Goal: Task Accomplishment & Management: Complete application form

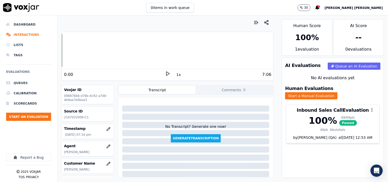
scroll to position [28, 0]
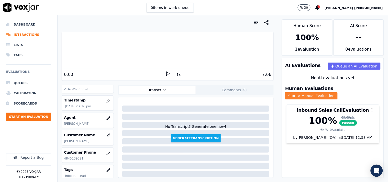
click at [328, 93] on button "Start a Manual Evaluation" at bounding box center [311, 95] width 52 height 7
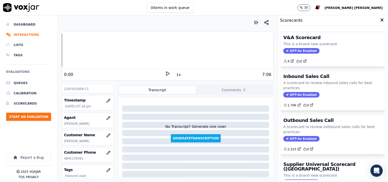
click at [297, 100] on div "1,706 0" at bounding box center [333, 103] width 99 height 8
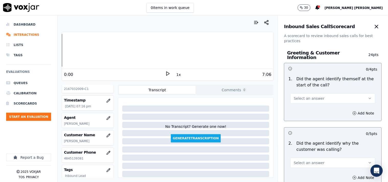
click at [307, 96] on span "Select an answer" at bounding box center [309, 98] width 31 height 5
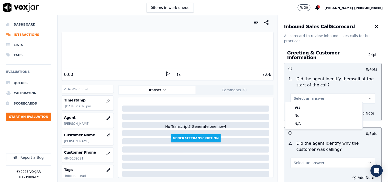
click at [53, 97] on nav "Dashboard Interactions Lists Tags Evaluations Queues Calibration Scorecards Sta…" at bounding box center [29, 98] width 58 height 167
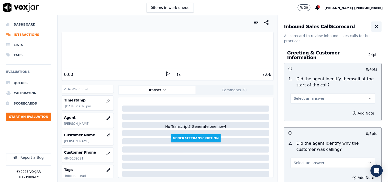
click at [374, 27] on icon "button" at bounding box center [377, 27] width 6 height 6
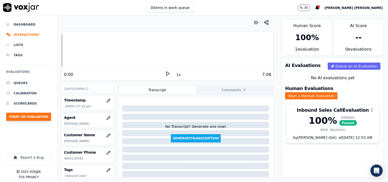
click at [14, 118] on button "Start an Evaluation" at bounding box center [28, 117] width 45 height 8
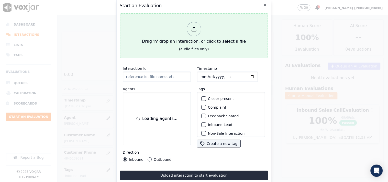
click at [180, 36] on div "Drag 'n' drop an interaction, or click to select a file" at bounding box center [194, 33] width 108 height 27
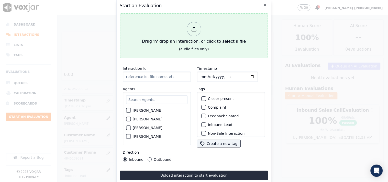
type input "20250916-135819_4845139381-all.mp3"
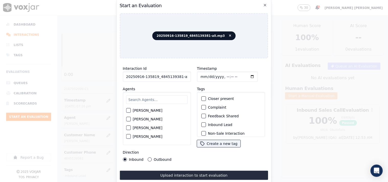
click at [152, 92] on div "[PERSON_NAME] [PERSON_NAME] [PERSON_NAME] [PERSON_NAME] [PERSON_NAME] [PERSON_N…" at bounding box center [157, 118] width 68 height 53
click at [151, 98] on input "text" at bounding box center [156, 99] width 61 height 9
type input "nic"
click at [146, 119] on label "[PERSON_NAME]" at bounding box center [148, 121] width 30 height 4
click at [131, 119] on button "[PERSON_NAME]" at bounding box center [128, 121] width 5 height 5
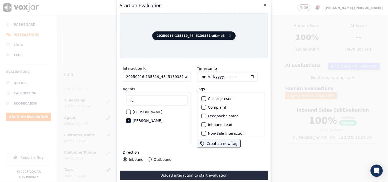
click at [200, 73] on input "Timestamp" at bounding box center [227, 77] width 61 height 10
type input "[DATE]T20:15"
click at [214, 124] on label "Inbound Lead" at bounding box center [220, 125] width 24 height 4
click at [206, 124] on button "Inbound Lead" at bounding box center [203, 125] width 5 height 5
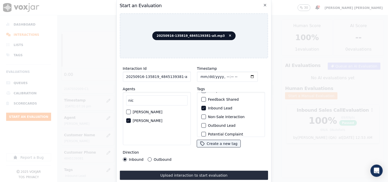
click at [220, 115] on label "Non-Sale Interaction" at bounding box center [226, 117] width 37 height 4
click at [206, 115] on button "Non-Sale Interaction" at bounding box center [203, 117] width 5 height 5
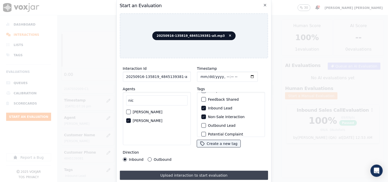
click at [165, 173] on button "Upload interaction to start evaluation" at bounding box center [194, 175] width 149 height 9
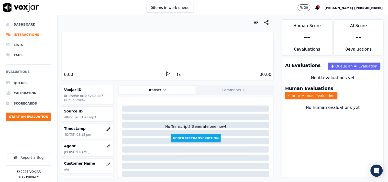
click at [322, 103] on div "No human evaluations yet" at bounding box center [333, 114] width 102 height 23
click at [327, 94] on button "Start a Manual Evaluation" at bounding box center [311, 95] width 52 height 7
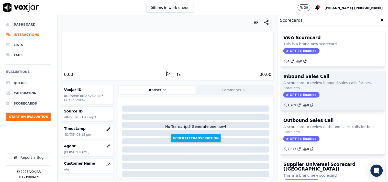
click at [306, 98] on span "GPT-4o Enabled" at bounding box center [302, 95] width 36 height 6
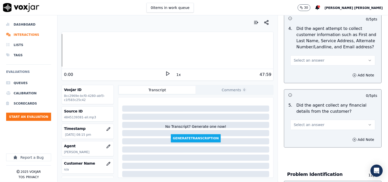
scroll to position [256, 0]
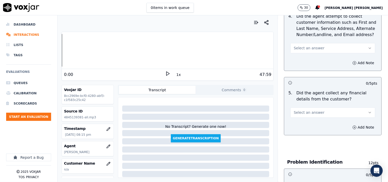
click at [307, 49] on button "Select an answer" at bounding box center [333, 48] width 85 height 10
click at [306, 56] on div "Yes" at bounding box center [324, 57] width 75 height 8
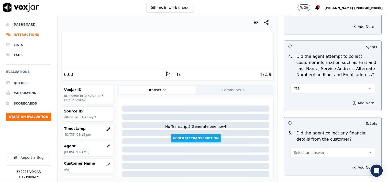
scroll to position [227, 0]
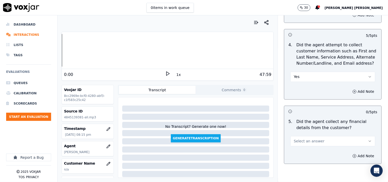
click at [316, 135] on div "Select an answer" at bounding box center [333, 140] width 85 height 11
click at [314, 136] on button "Select an answer" at bounding box center [333, 141] width 85 height 10
drag, startPoint x: 303, startPoint y: 163, endPoint x: 303, endPoint y: 159, distance: 3.7
click at [303, 159] on div "Yes No N/A" at bounding box center [324, 158] width 77 height 27
click at [303, 158] on div "No" at bounding box center [324, 159] width 75 height 8
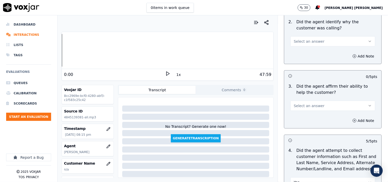
scroll to position [114, 0]
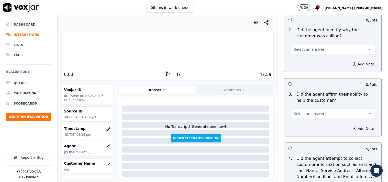
click at [322, 108] on div "Select an answer" at bounding box center [333, 113] width 85 height 11
click at [319, 110] on button "Select an answer" at bounding box center [333, 114] width 85 height 10
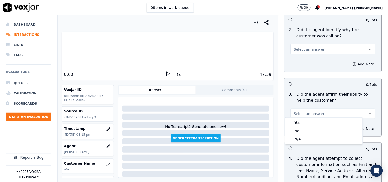
click at [312, 116] on button "Select an answer" at bounding box center [333, 114] width 85 height 10
click at [310, 121] on div "Add Note" at bounding box center [333, 128] width 97 height 15
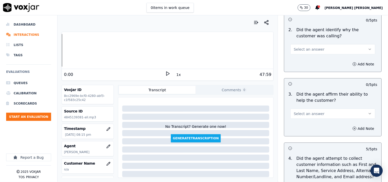
click at [310, 115] on button "Select an answer" at bounding box center [333, 114] width 85 height 10
drag, startPoint x: 303, startPoint y: 127, endPoint x: 303, endPoint y: 123, distance: 3.8
click at [303, 123] on div "Yes No N/A" at bounding box center [324, 131] width 77 height 27
click at [303, 123] on div "Yes" at bounding box center [324, 123] width 75 height 8
click at [316, 45] on button "Select an answer" at bounding box center [333, 49] width 85 height 10
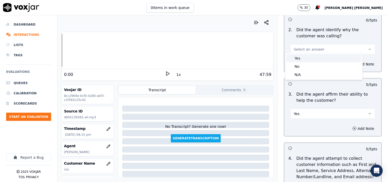
drag, startPoint x: 308, startPoint y: 68, endPoint x: 310, endPoint y: 60, distance: 7.7
click at [310, 60] on div "Yes No N/A" at bounding box center [324, 66] width 77 height 27
click at [310, 60] on div "Yes" at bounding box center [324, 58] width 75 height 8
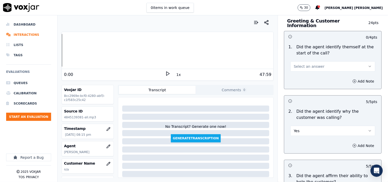
scroll to position [28, 0]
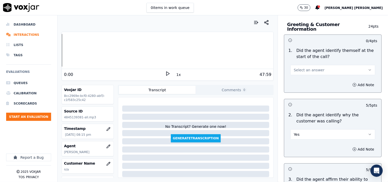
click at [317, 79] on div "Add Note" at bounding box center [333, 84] width 97 height 15
click at [320, 72] on button "Select an answer" at bounding box center [333, 70] width 85 height 10
click at [315, 80] on div "Yes" at bounding box center [324, 79] width 75 height 8
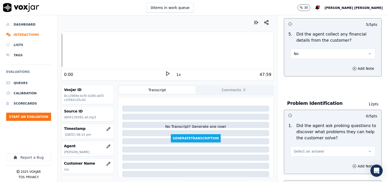
scroll to position [370, 0]
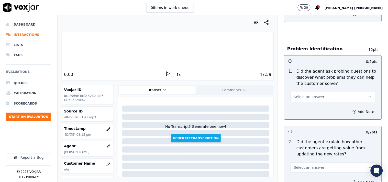
click at [325, 98] on button "Select an answer" at bounding box center [333, 97] width 85 height 10
click at [327, 105] on div "Yes" at bounding box center [324, 106] width 75 height 8
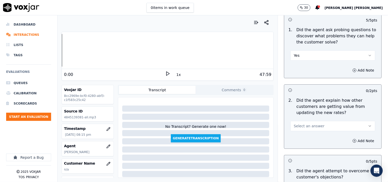
scroll to position [426, 0]
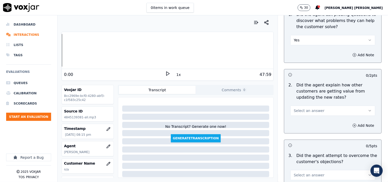
click at [331, 108] on button "Select an answer" at bounding box center [333, 111] width 85 height 10
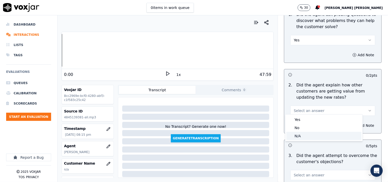
click at [300, 137] on div "N/A" at bounding box center [324, 136] width 75 height 8
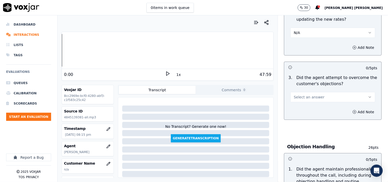
scroll to position [512, 0]
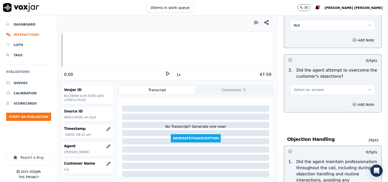
click at [314, 90] on button "Select an answer" at bounding box center [333, 90] width 85 height 10
click at [313, 100] on div "Yes" at bounding box center [324, 99] width 75 height 8
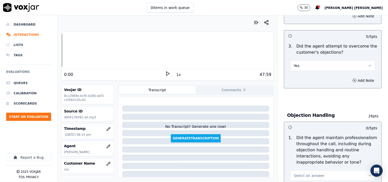
scroll to position [569, 0]
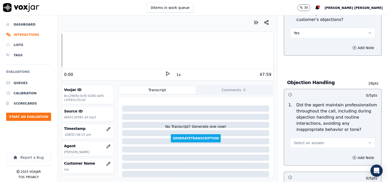
click at [309, 141] on span "Select an answer" at bounding box center [309, 143] width 31 height 5
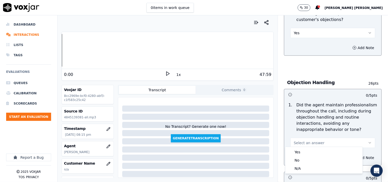
click at [294, 147] on div "Yes No N/A" at bounding box center [324, 160] width 77 height 27
click at [293, 150] on div "Yes" at bounding box center [324, 152] width 75 height 8
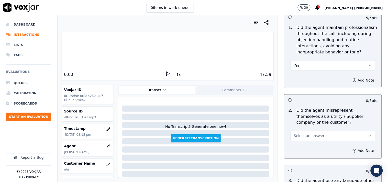
scroll to position [654, 0]
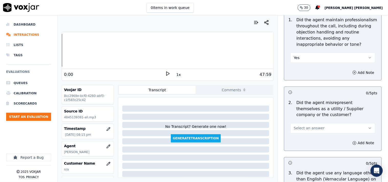
click at [296, 128] on span "Select an answer" at bounding box center [309, 128] width 31 height 5
click at [296, 145] on div "No" at bounding box center [324, 146] width 75 height 8
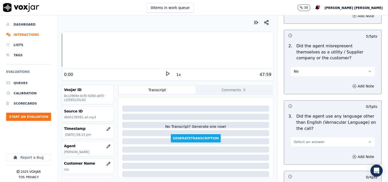
click at [297, 142] on span "Select an answer" at bounding box center [309, 142] width 31 height 5
click at [298, 156] on div "No" at bounding box center [324, 160] width 75 height 8
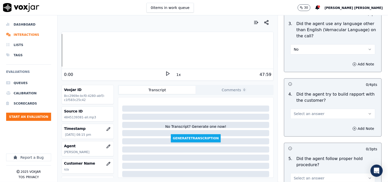
scroll to position [825, 0]
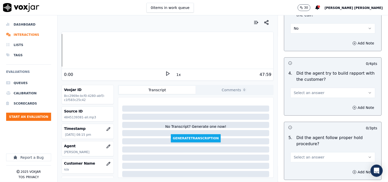
click at [297, 155] on span "Select an answer" at bounding box center [309, 157] width 31 height 5
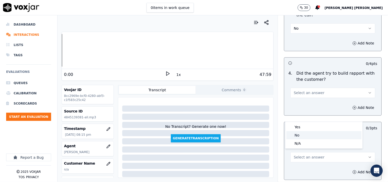
click at [302, 129] on div "Yes" at bounding box center [324, 127] width 75 height 8
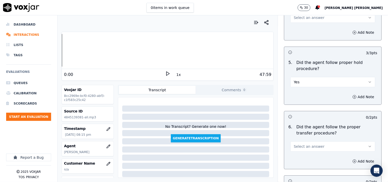
scroll to position [910, 0]
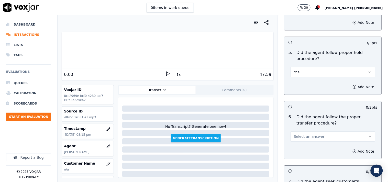
click at [300, 136] on span "Select an answer" at bounding box center [309, 136] width 31 height 5
click at [300, 143] on div "Yes" at bounding box center [324, 146] width 75 height 8
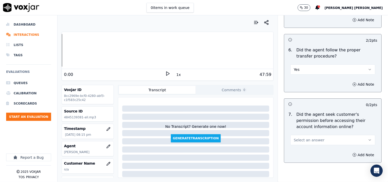
scroll to position [995, 0]
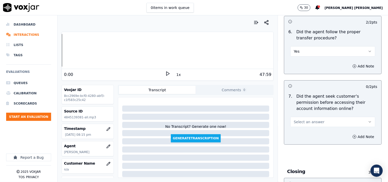
click at [297, 126] on div "7 . Did the agent seek customer's permission before accessing their account inf…" at bounding box center [333, 110] width 97 height 38
click at [300, 123] on button "Select an answer" at bounding box center [333, 122] width 85 height 10
click at [298, 131] on div "Yes" at bounding box center [324, 131] width 75 height 8
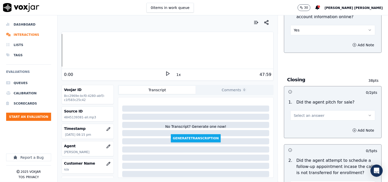
scroll to position [1137, 0]
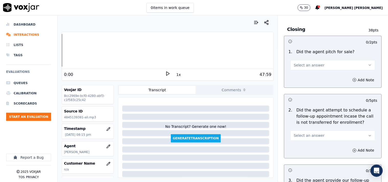
click at [321, 66] on button "Select an answer" at bounding box center [333, 65] width 85 height 10
click at [315, 76] on div "Yes" at bounding box center [324, 74] width 75 height 8
click at [308, 133] on span "Select an answer" at bounding box center [309, 135] width 31 height 5
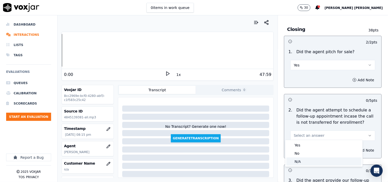
click at [298, 162] on div "N/A" at bounding box center [324, 162] width 75 height 8
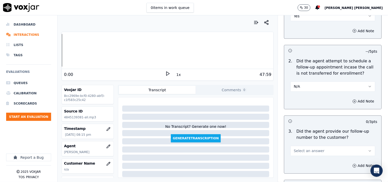
scroll to position [1194, 0]
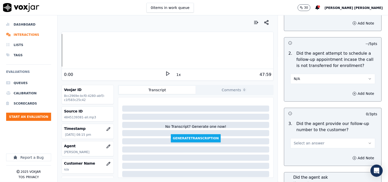
click at [305, 142] on span "Select an answer" at bounding box center [309, 143] width 31 height 5
click at [304, 154] on div "Yes" at bounding box center [324, 153] width 75 height 8
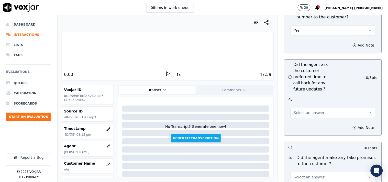
scroll to position [1308, 0]
click at [309, 102] on div "Select an answer" at bounding box center [333, 109] width 93 height 15
click at [310, 113] on span "Select an answer" at bounding box center [309, 112] width 31 height 5
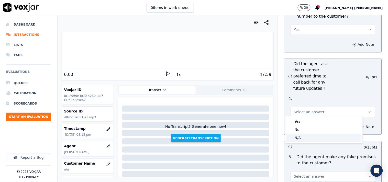
click at [304, 135] on div "N/A" at bounding box center [324, 138] width 75 height 8
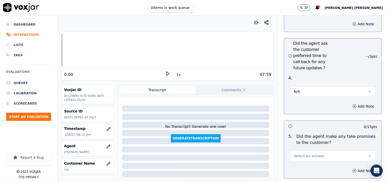
scroll to position [1337, 0]
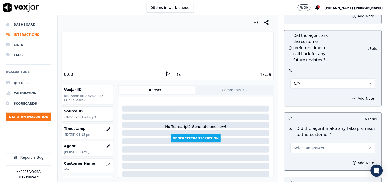
click at [311, 148] on span "Select an answer" at bounding box center [309, 148] width 31 height 5
click at [308, 166] on div "No" at bounding box center [324, 166] width 75 height 8
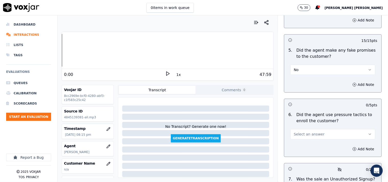
scroll to position [1422, 0]
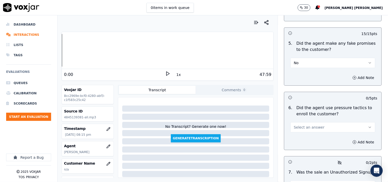
click at [315, 122] on button "Select an answer" at bounding box center [333, 127] width 85 height 10
click at [307, 146] on div "No" at bounding box center [324, 145] width 75 height 8
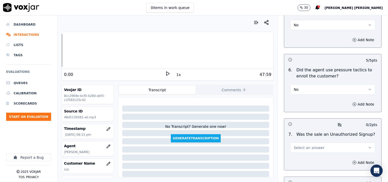
scroll to position [1507, 0]
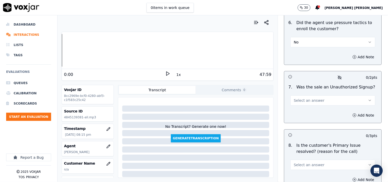
click at [312, 100] on span "Select an answer" at bounding box center [309, 100] width 31 height 5
click at [308, 119] on div "No" at bounding box center [324, 118] width 75 height 8
click at [313, 96] on button "No" at bounding box center [333, 100] width 85 height 10
click at [303, 125] on div "N/A" at bounding box center [324, 126] width 75 height 8
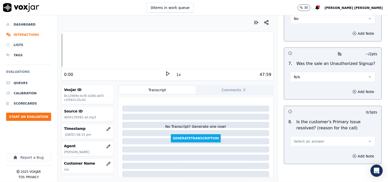
scroll to position [1554, 0]
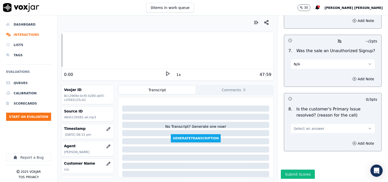
click at [302, 124] on button "Select an answer" at bounding box center [333, 129] width 85 height 10
click at [300, 135] on div "No" at bounding box center [324, 136] width 75 height 8
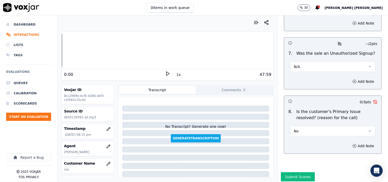
scroll to position [1526, 0]
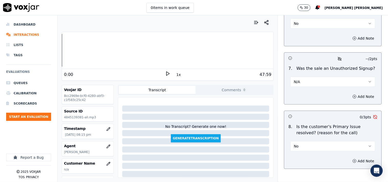
click at [326, 81] on button "N/A" at bounding box center [333, 82] width 85 height 10
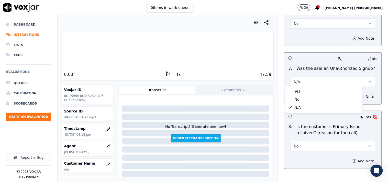
click at [313, 72] on div "N/A" at bounding box center [333, 79] width 93 height 15
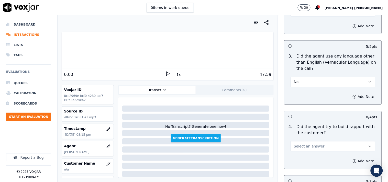
scroll to position [758, 0]
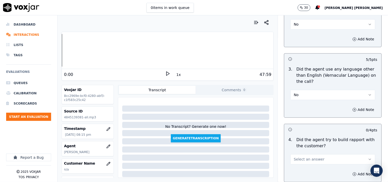
click at [313, 160] on span "Select an answer" at bounding box center [309, 159] width 31 height 5
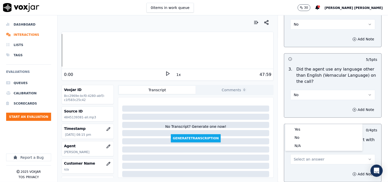
click at [310, 155] on button "Select an answer" at bounding box center [333, 160] width 85 height 10
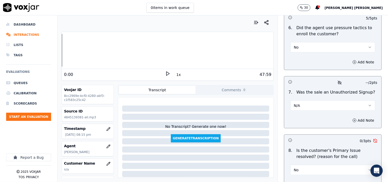
scroll to position [1497, 0]
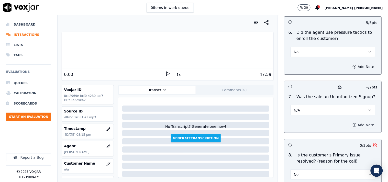
click at [350, 122] on button "Add Note" at bounding box center [364, 125] width 28 height 7
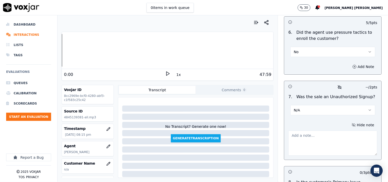
click at [309, 135] on textarea at bounding box center [333, 143] width 89 height 25
paste textarea "@20:41 [PERSON_NAME]- Provided the account details without taking cx permission…"
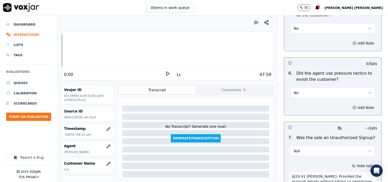
scroll to position [1526, 0]
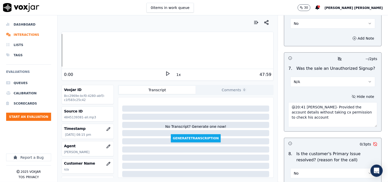
type textarea "@20:41 [PERSON_NAME]- Provided the account details without taking cx permission…"
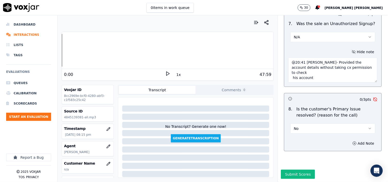
scroll to position [1581, 0]
drag, startPoint x: 322, startPoint y: 66, endPoint x: 281, endPoint y: 50, distance: 44.1
click at [285, 50] on div "Hide note @20:41 [PERSON_NAME]- Provided the account details without taking cx …" at bounding box center [333, 65] width 97 height 42
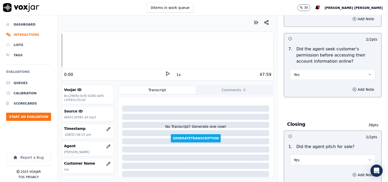
scroll to position [1041, 0]
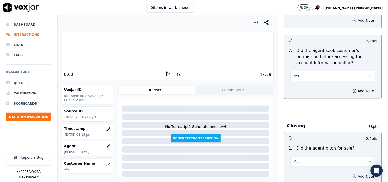
click at [309, 73] on button "Yes" at bounding box center [333, 76] width 85 height 10
click at [310, 92] on div "No" at bounding box center [324, 94] width 75 height 8
click at [353, 90] on icon "button" at bounding box center [355, 91] width 4 height 4
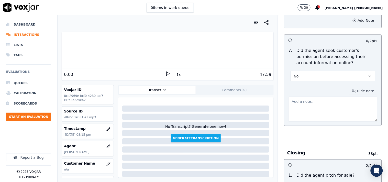
click at [324, 103] on textarea at bounding box center [333, 109] width 89 height 25
paste textarea "@20:41 [PERSON_NAME]- Provided the account details without taking cx permission…"
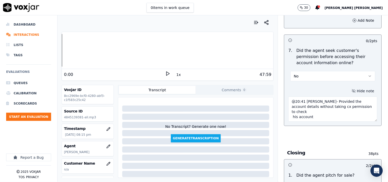
click at [303, 99] on textarea "@20:41 [PERSON_NAME]- Provided the account details without taking cx permission…" at bounding box center [333, 109] width 89 height 25
paste textarea "Call id-20250916-141926"
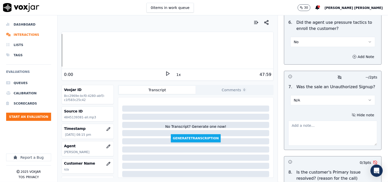
scroll to position [1581, 0]
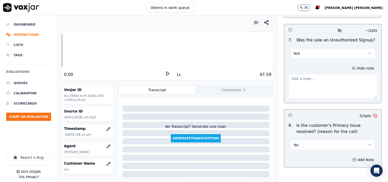
type textarea "Call id-20250916-141926 @20:41 [PERSON_NAME]- Provided the account details with…"
click at [315, 78] on textarea at bounding box center [333, 86] width 89 height 25
click at [312, 85] on textarea at bounding box center [333, 86] width 89 height 25
type textarea "v"
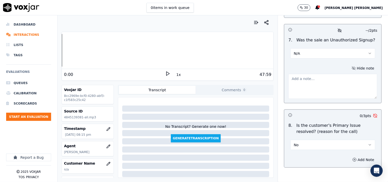
paste textarea "call id-20250916-154532 [PERSON_NAME] call up the cx and again educate the cx f…"
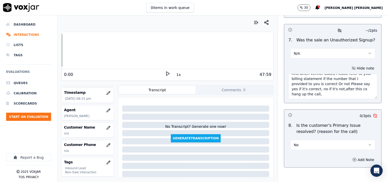
scroll to position [26, 0]
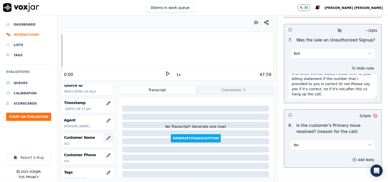
type textarea "call id-20250916-154532 [PERSON_NAME] call up the cx and again educate the cx f…"
click at [103, 141] on button "button" at bounding box center [108, 138] width 10 height 10
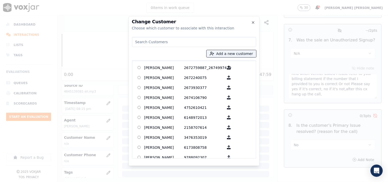
paste input "[PERSON_NAME]"
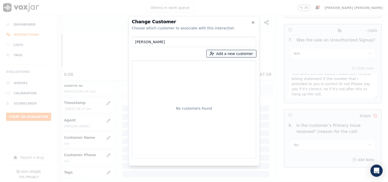
type input "[PERSON_NAME]"
click at [222, 55] on button "Add a new customer" at bounding box center [232, 53] width 50 height 7
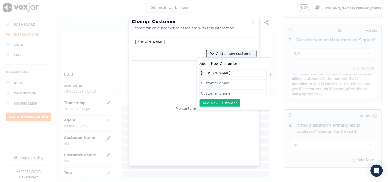
type input "[PERSON_NAME]"
click at [219, 95] on input "Add a New Customer" at bounding box center [233, 93] width 67 height 8
paste input "5133934086"
type input "5133934086"
click at [220, 102] on button "Add New Customer" at bounding box center [220, 103] width 41 height 7
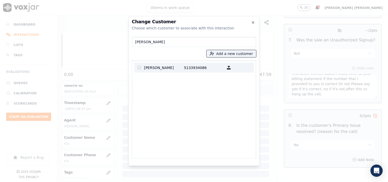
click at [203, 67] on p "5133934086" at bounding box center [204, 68] width 40 height 8
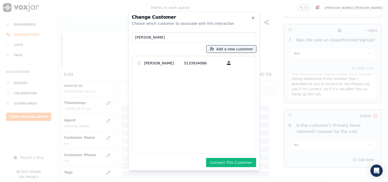
click at [234, 163] on button "Connect This Customer" at bounding box center [231, 162] width 50 height 9
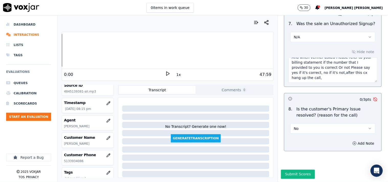
scroll to position [1608, 0]
click at [285, 170] on button "Submit Scores" at bounding box center [298, 174] width 34 height 9
click at [326, 172] on div "1 empty answer" at bounding box center [331, 174] width 28 height 5
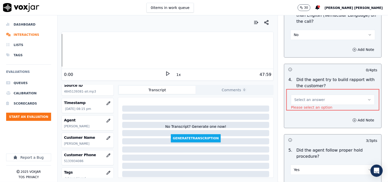
scroll to position [818, 0]
click at [329, 97] on button "Select an answer" at bounding box center [333, 100] width 84 height 10
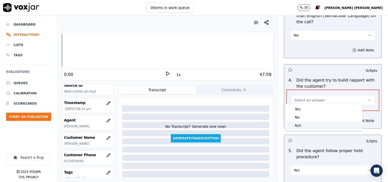
click at [312, 122] on div "N/A" at bounding box center [324, 126] width 75 height 8
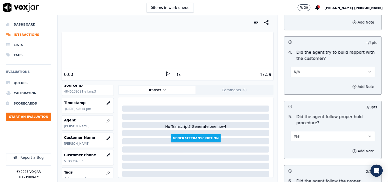
scroll to position [1608, 0]
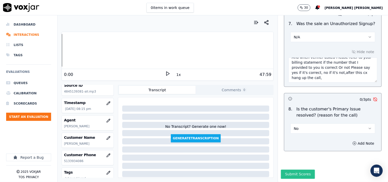
click at [305, 170] on button "Submit Scores" at bounding box center [298, 174] width 34 height 9
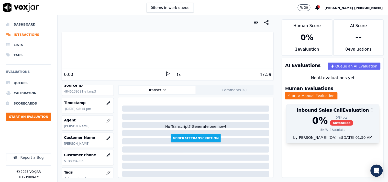
click at [319, 121] on div "0 %" at bounding box center [321, 121] width 16 height 10
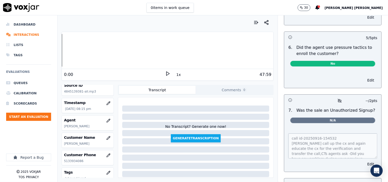
scroll to position [1562, 0]
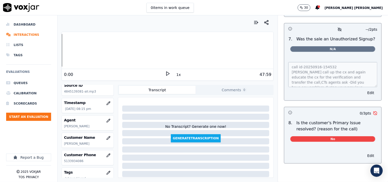
click at [226, 144] on div at bounding box center [195, 141] width 147 height 6
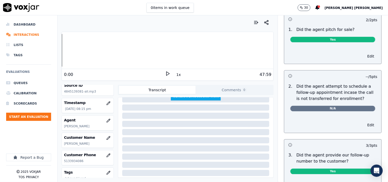
scroll to position [85, 0]
drag, startPoint x: 31, startPoint y: 111, endPoint x: 30, endPoint y: 119, distance: 8.0
click at [30, 116] on ul "Queues Calibration Scorecards Start an Evaluation" at bounding box center [28, 101] width 45 height 47
click at [30, 119] on button "Start an Evaluation" at bounding box center [28, 117] width 45 height 8
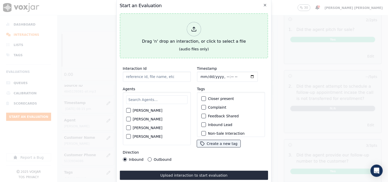
click at [177, 31] on div "Drag 'n' drop an interaction, or click to select a file" at bounding box center [194, 33] width 108 height 27
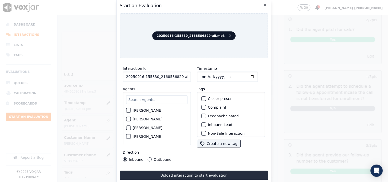
scroll to position [0, 3]
drag, startPoint x: 177, startPoint y: 76, endPoint x: 194, endPoint y: 76, distance: 16.6
click at [194, 76] on div "Interaction Id 20250916-155830_2168586829-all.mp3 Agents [PERSON_NAME] [PERSON_…" at bounding box center [194, 113] width 149 height 102
type input "20250916-155830_2168586829-C1"
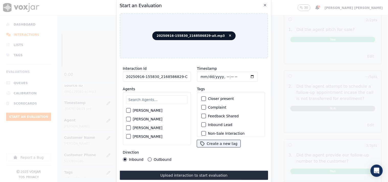
click at [200, 72] on input "Timestamp" at bounding box center [227, 77] width 61 height 10
type input "[DATE]T20:45"
click at [158, 98] on input "text" at bounding box center [156, 99] width 61 height 9
type input "wal"
click at [151, 119] on label "[PERSON_NAME]" at bounding box center [148, 121] width 30 height 4
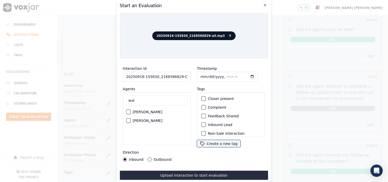
click at [131, 119] on button "[PERSON_NAME]" at bounding box center [128, 121] width 5 height 5
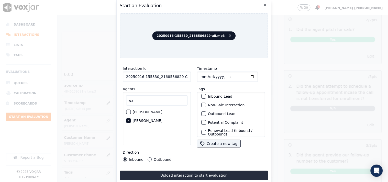
click at [205, 111] on div "Outbound Lead" at bounding box center [230, 114] width 63 height 9
click at [203, 112] on div "button" at bounding box center [204, 114] width 4 height 4
click at [202, 101] on div "Non-Sale Interaction" at bounding box center [230, 105] width 63 height 9
click at [202, 104] on div "button" at bounding box center [204, 105] width 4 height 4
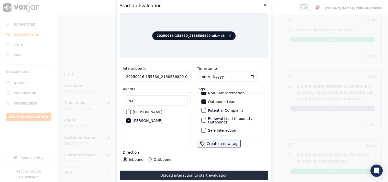
scroll to position [45, 0]
click at [158, 159] on label "Outbound" at bounding box center [163, 160] width 18 height 4
click at [152, 159] on button "Outbound" at bounding box center [150, 160] width 4 height 4
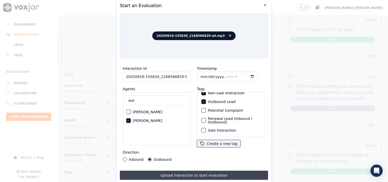
click at [176, 171] on button "Upload interaction to start evaluation" at bounding box center [194, 175] width 149 height 9
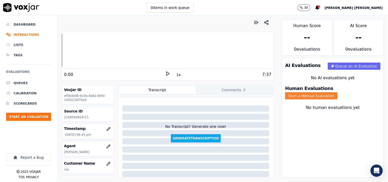
click at [338, 92] on button "Start a Manual Evaluation" at bounding box center [311, 95] width 52 height 7
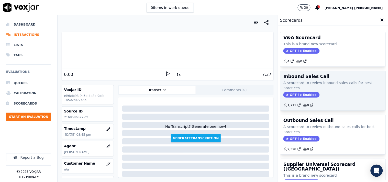
click at [295, 97] on span "GPT-4o Enabled" at bounding box center [302, 95] width 36 height 6
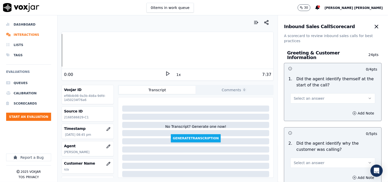
click at [309, 96] on span "Select an answer" at bounding box center [309, 98] width 31 height 5
click at [306, 105] on div "Yes" at bounding box center [324, 107] width 75 height 8
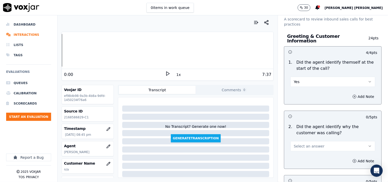
scroll to position [28, 0]
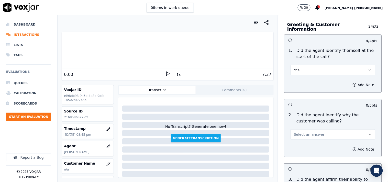
click at [307, 132] on span "Select an answer" at bounding box center [309, 134] width 31 height 5
click at [303, 140] on div "Yes" at bounding box center [324, 143] width 75 height 8
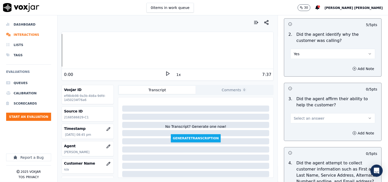
scroll to position [114, 0]
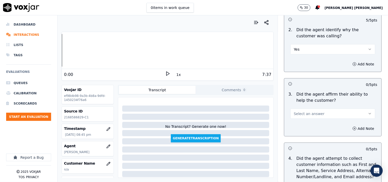
click at [312, 116] on button "Select an answer" at bounding box center [333, 114] width 85 height 10
click at [310, 123] on div "Yes" at bounding box center [324, 123] width 75 height 8
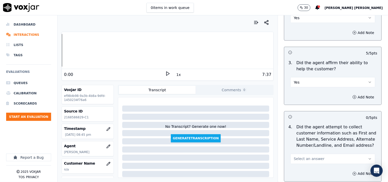
scroll to position [199, 0]
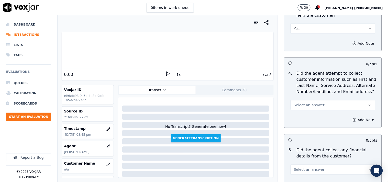
click at [316, 100] on button "Select an answer" at bounding box center [333, 105] width 85 height 10
click at [309, 116] on div "Yes" at bounding box center [324, 114] width 75 height 8
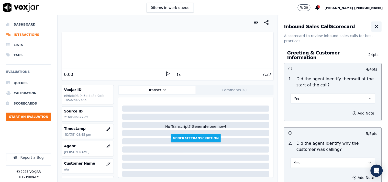
click at [375, 25] on icon "button" at bounding box center [376, 26] width 3 height 3
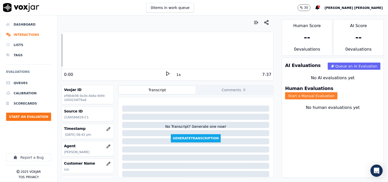
click at [330, 92] on button "Start a Manual Evaluation" at bounding box center [311, 95] width 52 height 7
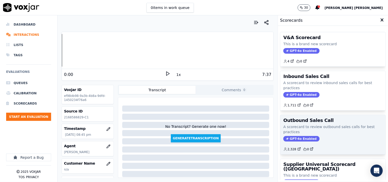
click at [292, 140] on span "GPT-4o Enabled" at bounding box center [302, 139] width 36 height 6
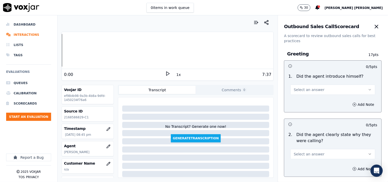
click at [314, 94] on button "Select an answer" at bounding box center [333, 90] width 85 height 10
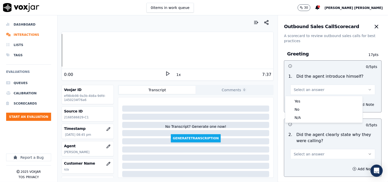
click at [307, 101] on div "Yes" at bounding box center [324, 101] width 75 height 8
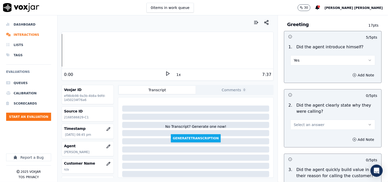
scroll to position [57, 0]
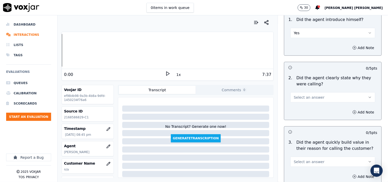
click at [308, 99] on span "Select an answer" at bounding box center [309, 97] width 31 height 5
click at [309, 114] on div "No" at bounding box center [324, 117] width 75 height 8
click at [309, 96] on button "No" at bounding box center [333, 97] width 85 height 10
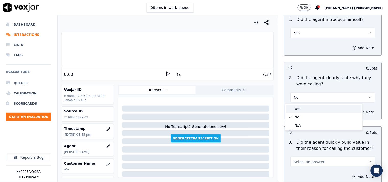
click at [305, 108] on div "Yes" at bounding box center [324, 109] width 75 height 8
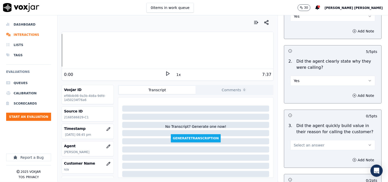
scroll to position [85, 0]
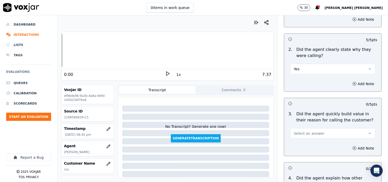
click at [306, 129] on button "Select an answer" at bounding box center [333, 133] width 85 height 10
click at [303, 145] on div "Yes" at bounding box center [324, 145] width 75 height 8
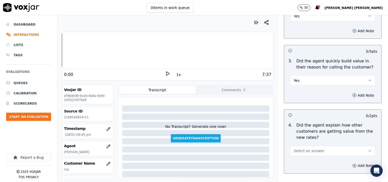
scroll to position [142, 0]
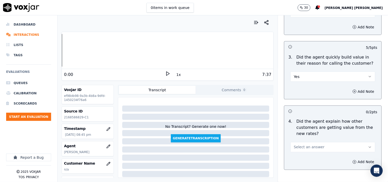
click at [303, 150] on button "Select an answer" at bounding box center [333, 147] width 85 height 10
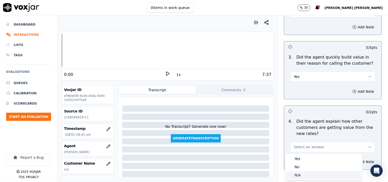
click at [300, 174] on div "N/A" at bounding box center [324, 175] width 75 height 8
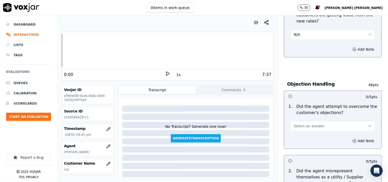
scroll to position [256, 0]
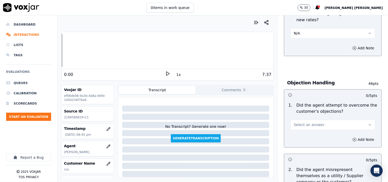
click at [326, 123] on button "Select an answer" at bounding box center [333, 125] width 85 height 10
click at [318, 134] on div "Yes" at bounding box center [324, 137] width 75 height 8
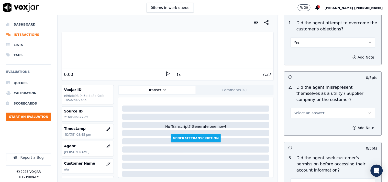
scroll to position [341, 0]
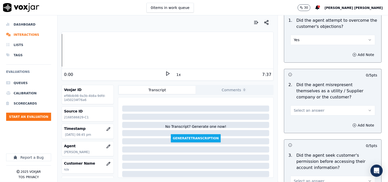
click at [311, 109] on span "Select an answer" at bounding box center [309, 110] width 31 height 5
click at [306, 129] on div "No" at bounding box center [324, 130] width 75 height 8
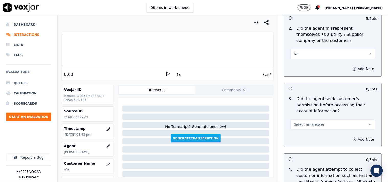
scroll to position [398, 0]
click at [307, 122] on span "Select an answer" at bounding box center [309, 124] width 31 height 5
click at [302, 142] on div "No" at bounding box center [324, 144] width 75 height 8
click at [350, 136] on button "Add Note" at bounding box center [364, 139] width 28 height 7
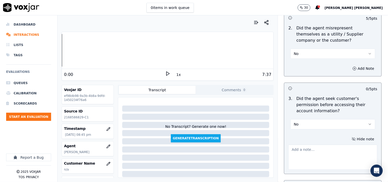
click at [316, 148] on textarea at bounding box center [333, 157] width 89 height 25
paste textarea "@01:48 [PERSON_NAME]- informed the gas account number,but failed to take cx per…"
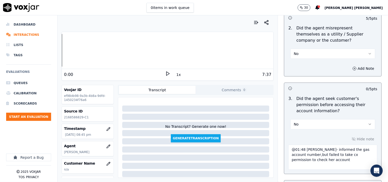
click at [289, 147] on textarea "@01:48 [PERSON_NAME]- informed the gas account number,but failed to take cx per…" at bounding box center [333, 157] width 89 height 25
paste textarea "Call id-20250916-155830"
type textarea "Call id-20250916-155830 @01:48 [PERSON_NAME]- informed the gas account number,b…"
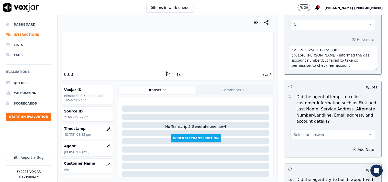
scroll to position [512, 0]
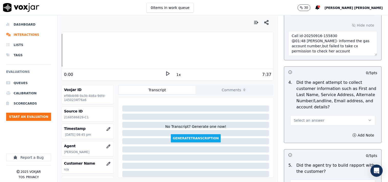
click at [316, 124] on button "Select an answer" at bounding box center [333, 120] width 85 height 10
click at [311, 132] on div "Yes" at bounding box center [324, 132] width 75 height 8
click at [312, 120] on button "Yes" at bounding box center [333, 120] width 85 height 10
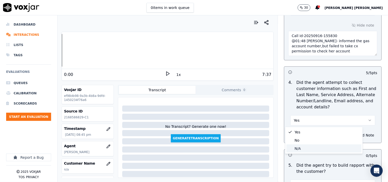
click at [299, 151] on div "N/A" at bounding box center [324, 149] width 75 height 8
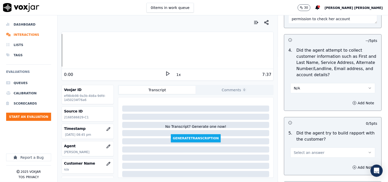
scroll to position [597, 0]
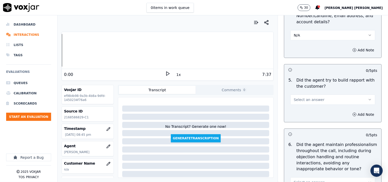
click at [312, 98] on span "Select an answer" at bounding box center [309, 99] width 31 height 5
click at [306, 127] on div "N/A" at bounding box center [324, 128] width 75 height 8
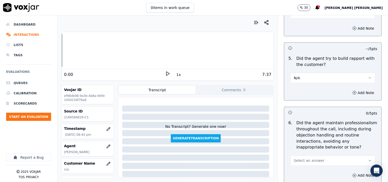
scroll to position [654, 0]
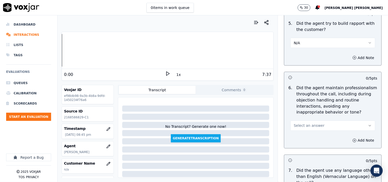
click at [319, 117] on div "Select an answer" at bounding box center [333, 123] width 93 height 15
click at [317, 124] on button "Select an answer" at bounding box center [333, 126] width 85 height 10
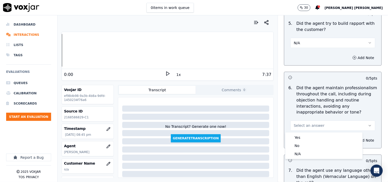
click at [313, 132] on div "6 . Did the agent maintain professionalism throughout the call, including durin…" at bounding box center [333, 108] width 97 height 50
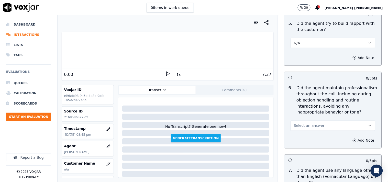
click at [313, 134] on div "Add Note" at bounding box center [333, 140] width 97 height 15
click at [314, 126] on span "Select an answer" at bounding box center [309, 125] width 31 height 5
click at [309, 141] on div "Yes" at bounding box center [324, 138] width 75 height 8
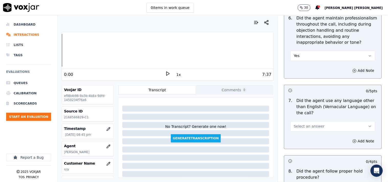
scroll to position [739, 0]
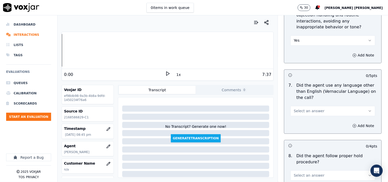
click at [317, 112] on button "Select an answer" at bounding box center [333, 111] width 85 height 10
click at [310, 133] on div "No" at bounding box center [324, 131] width 75 height 8
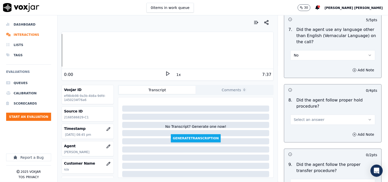
scroll to position [796, 0]
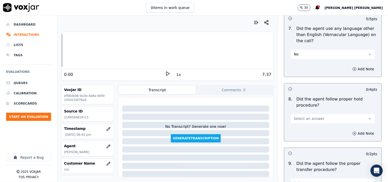
click at [318, 117] on button "Select an answer" at bounding box center [333, 119] width 85 height 10
click at [310, 132] on div "Yes" at bounding box center [324, 131] width 75 height 8
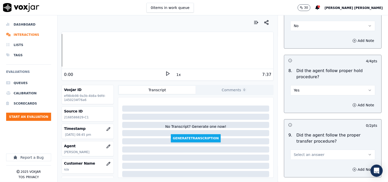
scroll to position [853, 0]
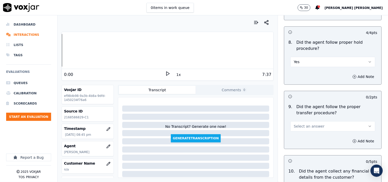
click at [315, 130] on button "Select an answer" at bounding box center [333, 126] width 85 height 10
click at [311, 134] on div "Yes" at bounding box center [324, 138] width 75 height 8
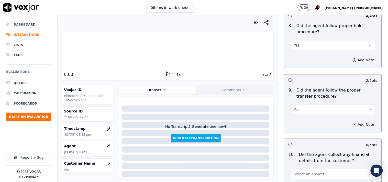
scroll to position [882, 0]
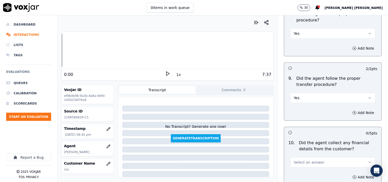
click at [319, 165] on button "Select an answer" at bounding box center [333, 162] width 85 height 10
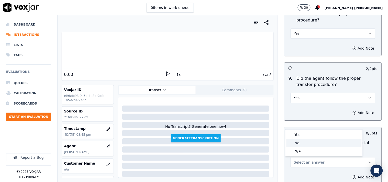
click at [316, 145] on div "No" at bounding box center [324, 143] width 75 height 8
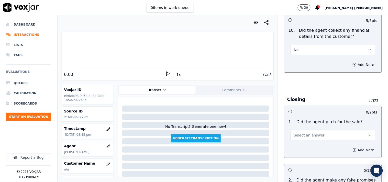
scroll to position [995, 0]
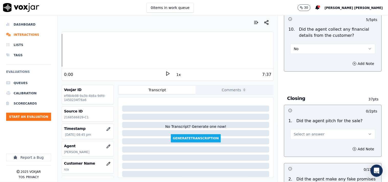
click at [321, 137] on button "Select an answer" at bounding box center [333, 134] width 85 height 10
click at [309, 146] on div "Yes" at bounding box center [324, 146] width 75 height 8
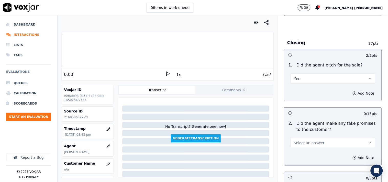
scroll to position [1052, 0]
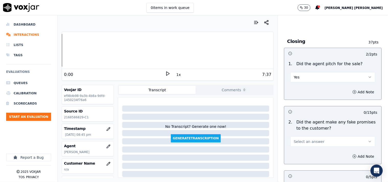
click at [314, 143] on span "Select an answer" at bounding box center [309, 141] width 31 height 5
click at [308, 159] on div "No" at bounding box center [324, 162] width 75 height 8
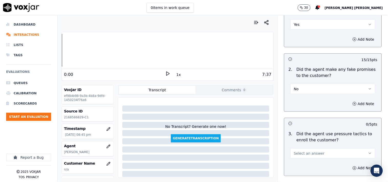
scroll to position [1109, 0]
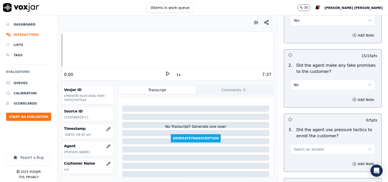
click at [312, 149] on span "Select an answer" at bounding box center [309, 149] width 31 height 5
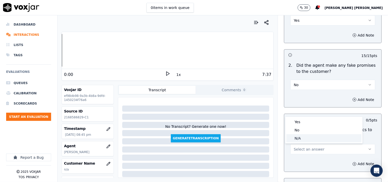
click at [311, 135] on div "N/A" at bounding box center [324, 138] width 75 height 8
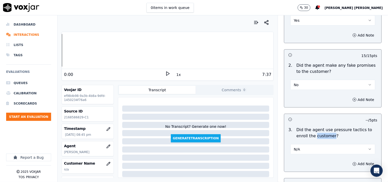
click at [311, 135] on p "Did the agent use pressure tactics to enroll the customer?" at bounding box center [337, 133] width 81 height 12
click at [305, 152] on button "N/A" at bounding box center [333, 149] width 85 height 10
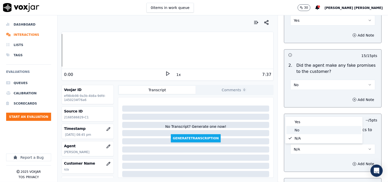
click at [307, 130] on div "No" at bounding box center [324, 130] width 75 height 8
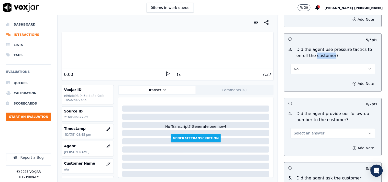
scroll to position [1194, 0]
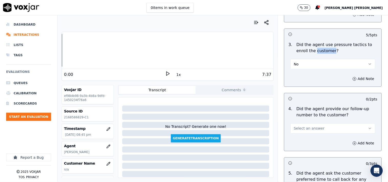
click at [310, 132] on button "Select an answer" at bounding box center [333, 129] width 85 height 10
click at [305, 150] on div "No" at bounding box center [324, 149] width 75 height 8
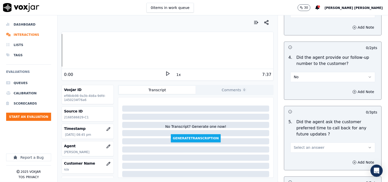
scroll to position [1251, 0]
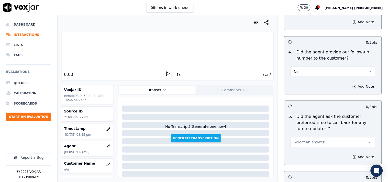
click at [328, 139] on button "Select an answer" at bounding box center [333, 142] width 85 height 10
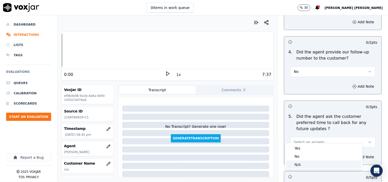
click at [310, 168] on div "N/A" at bounding box center [324, 165] width 75 height 8
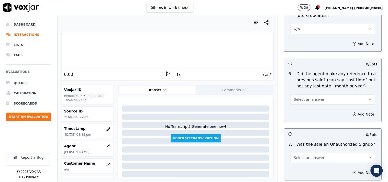
scroll to position [1365, 0]
click at [312, 98] on button "Select an answer" at bounding box center [333, 99] width 85 height 10
click at [310, 117] on div "Yes No N/A" at bounding box center [324, 113] width 77 height 27
click at [310, 117] on div "No" at bounding box center [324, 113] width 75 height 8
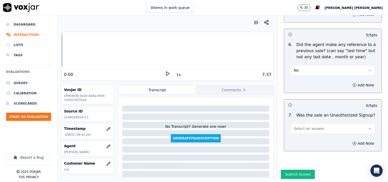
scroll to position [1401, 0]
click at [310, 126] on span "Select an answer" at bounding box center [309, 128] width 31 height 5
click at [305, 140] on div "N/A" at bounding box center [324, 144] width 75 height 8
click at [350, 140] on button "Add Note" at bounding box center [364, 143] width 28 height 7
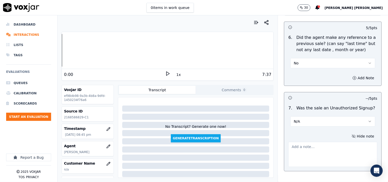
click at [336, 150] on textarea at bounding box center [333, 154] width 89 height 25
paste textarea "Call id-20250916-155830"
paste textarea "call id-20250916-160608 During the CTS verification when cts agent ask cx to be…"
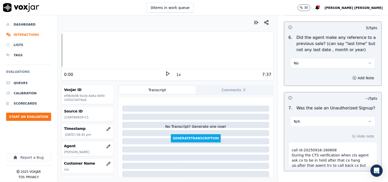
scroll to position [0, 0]
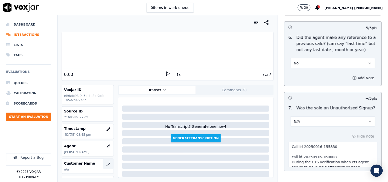
type textarea "Call id-20250916-155830 call id-20250916-160608 During the CTS verification whe…"
click at [106, 165] on icon "button" at bounding box center [108, 164] width 4 height 4
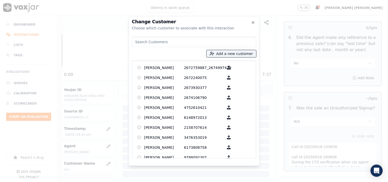
paste input "[PERSON_NAME]"
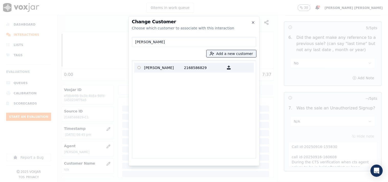
type input "[PERSON_NAME]"
click at [205, 70] on p "2168586829" at bounding box center [204, 68] width 40 height 8
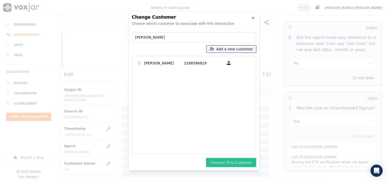
click at [233, 159] on button "Connect This Customer" at bounding box center [231, 162] width 50 height 9
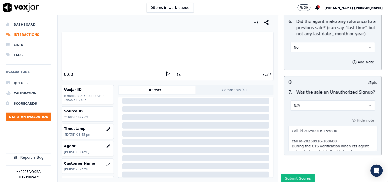
scroll to position [1428, 0]
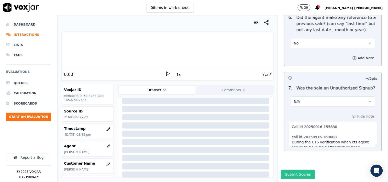
click at [304, 170] on button "Submit Scores" at bounding box center [298, 174] width 34 height 9
